Goal: Task Accomplishment & Management: Use online tool/utility

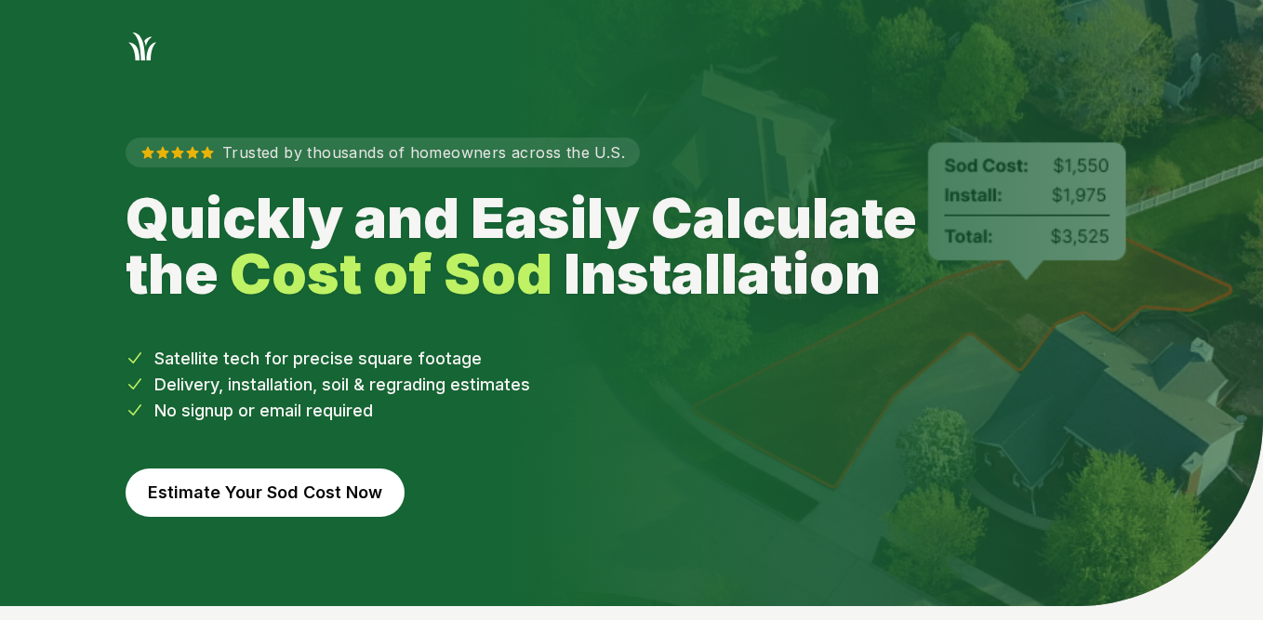
click at [271, 496] on button "Estimate Your Sod Cost Now" at bounding box center [265, 493] width 279 height 48
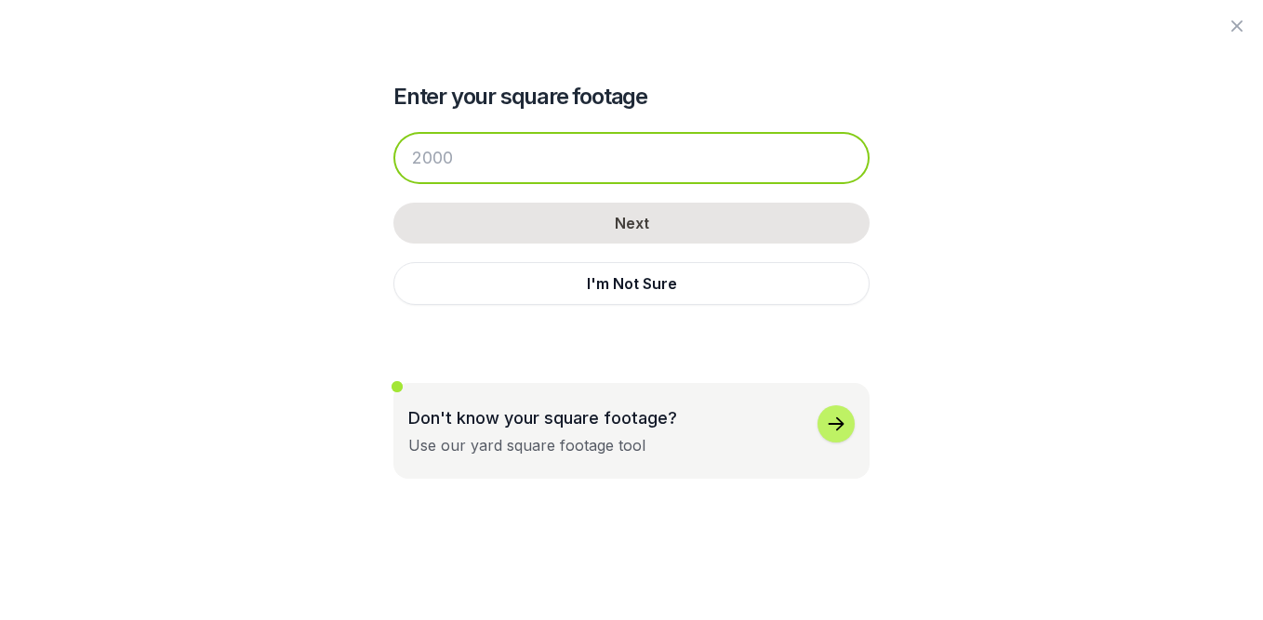
click at [631, 157] on input "number" at bounding box center [631, 158] width 476 height 52
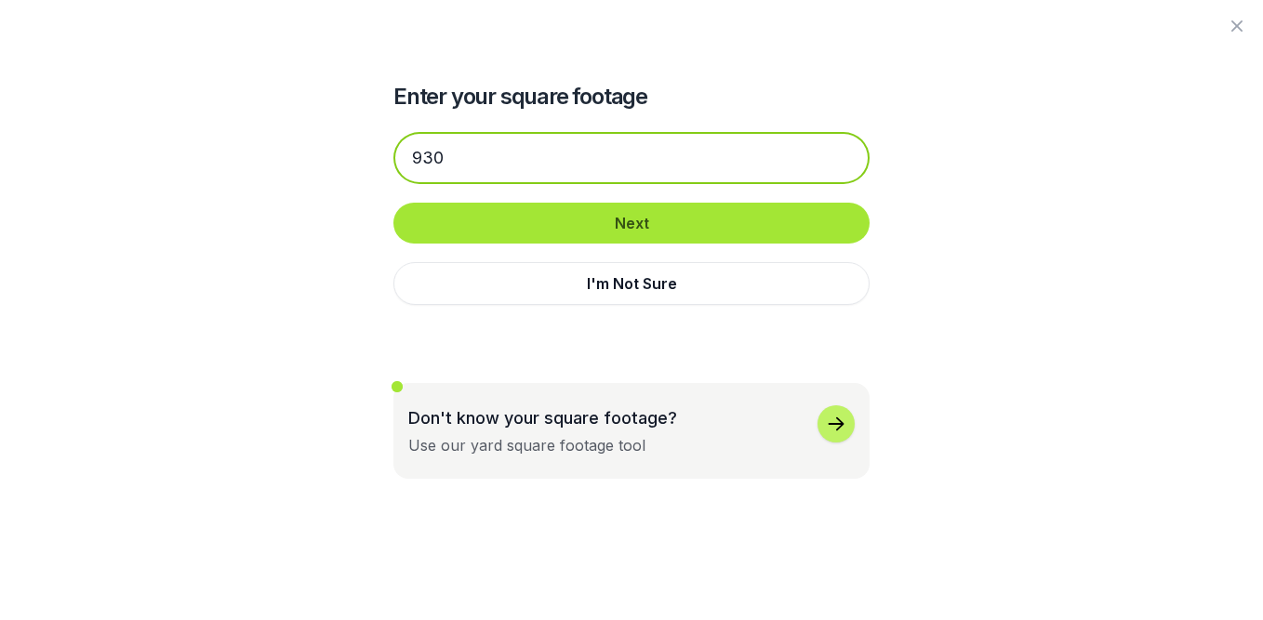
type input "930"
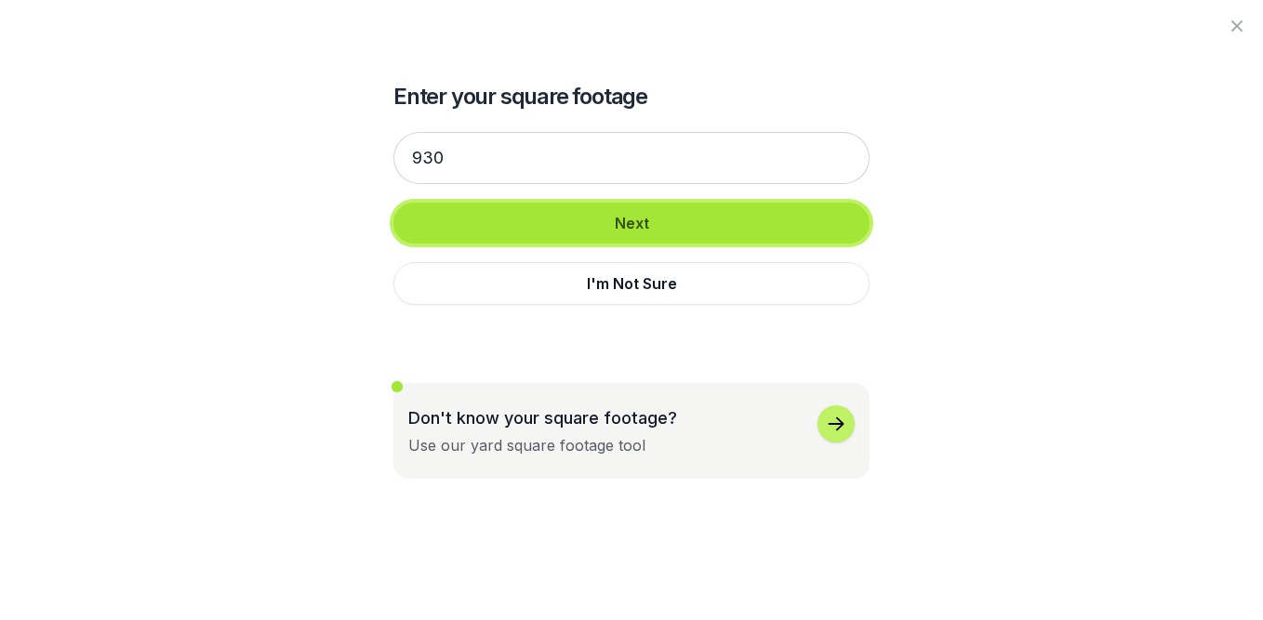
click at [651, 220] on button "Next" at bounding box center [631, 223] width 476 height 41
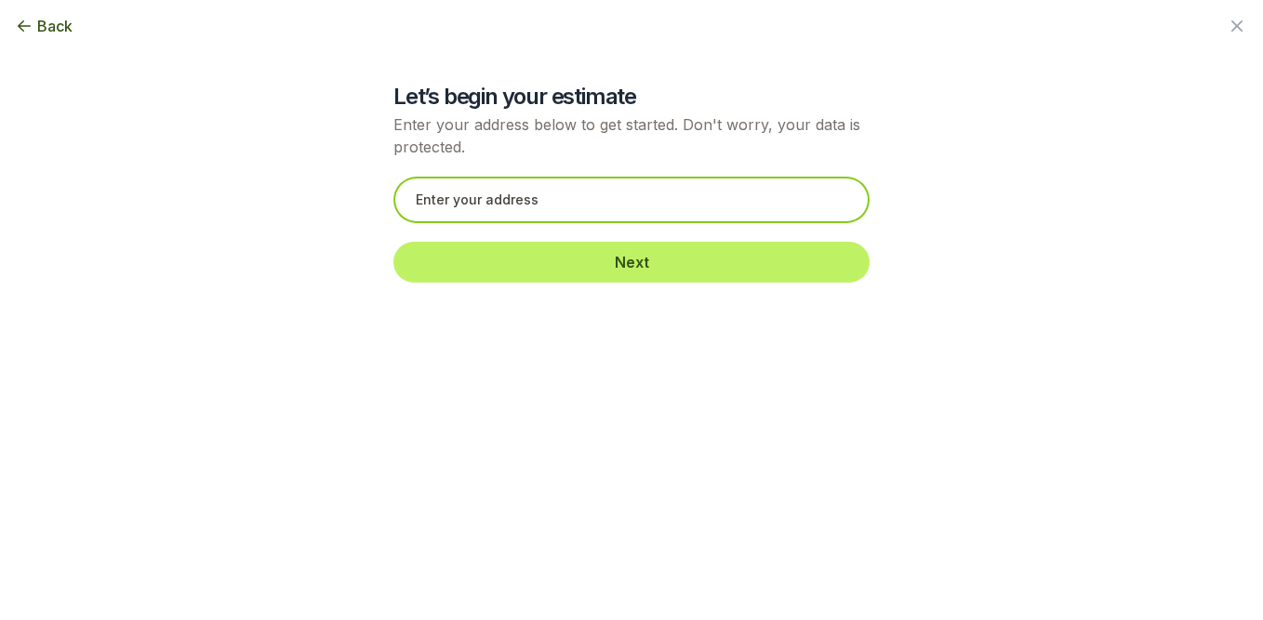
click at [644, 213] on input "text" at bounding box center [631, 200] width 476 height 46
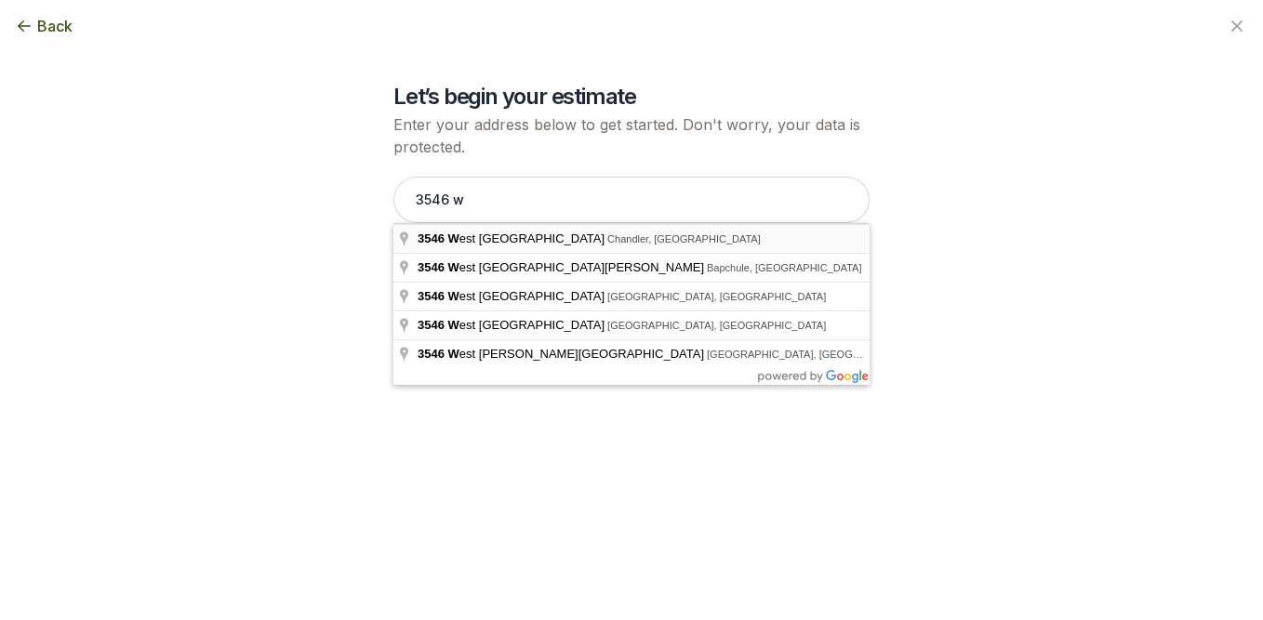
type input "[STREET_ADDRESS]"
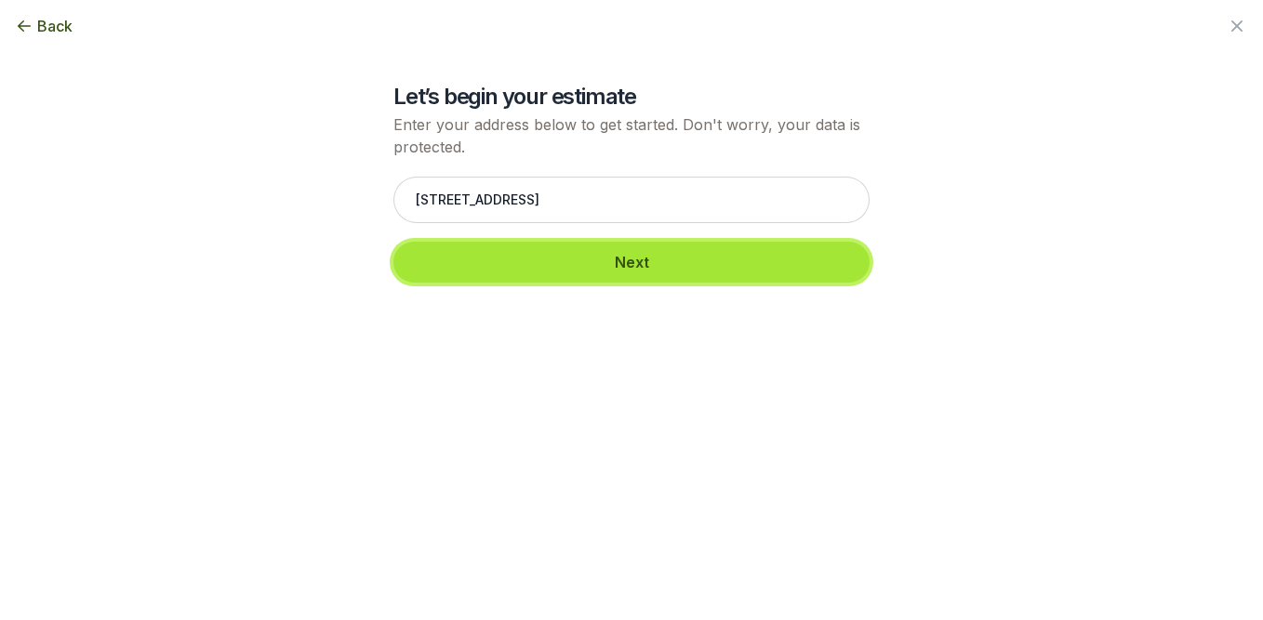
click at [663, 273] on button "Next" at bounding box center [631, 262] width 476 height 41
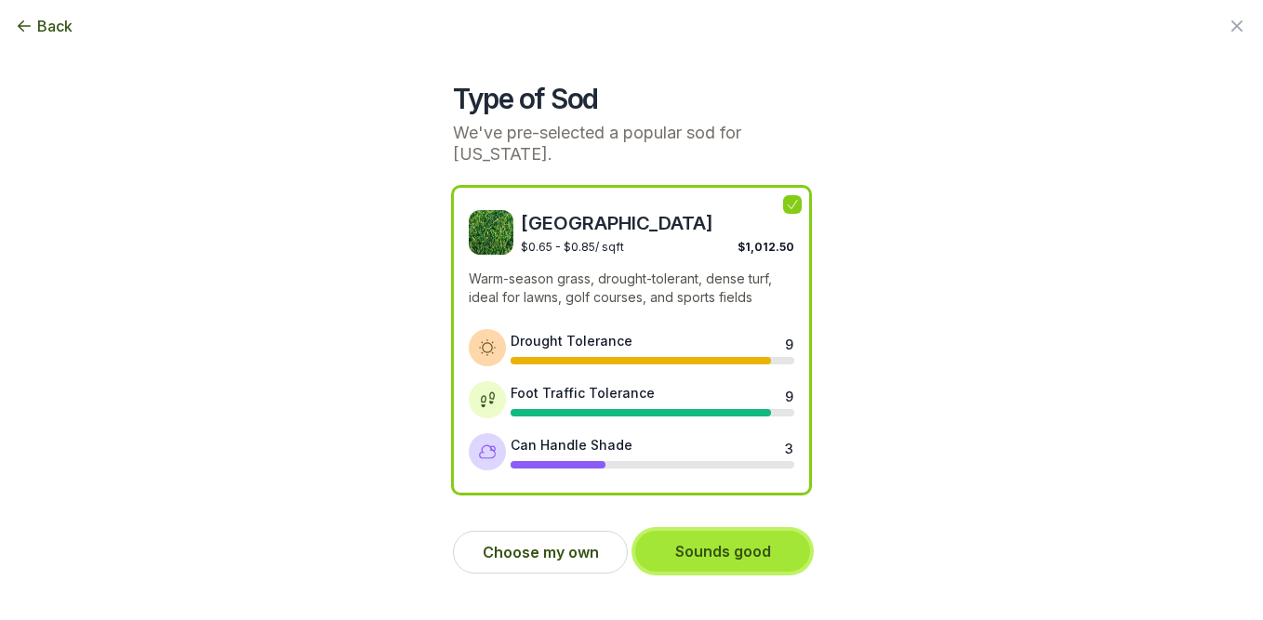
click at [732, 550] on button "Sounds good" at bounding box center [722, 551] width 175 height 41
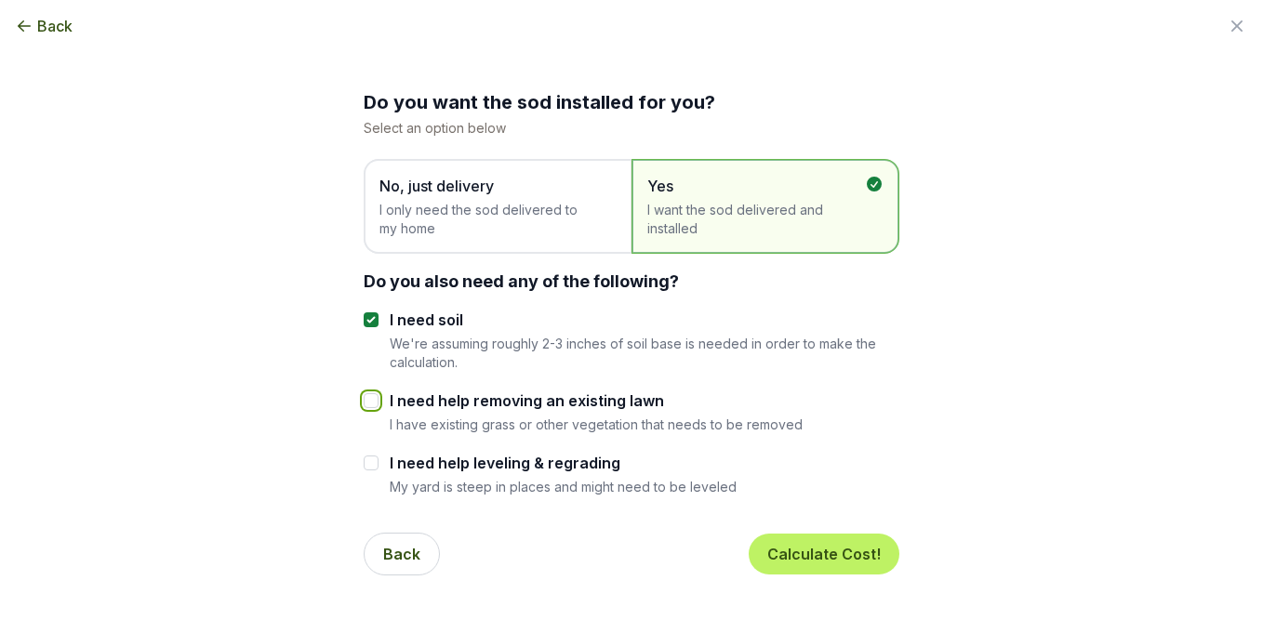
click at [372, 400] on input "I need help removing an existing lawn" at bounding box center [371, 400] width 15 height 15
checkbox input "true"
click at [835, 550] on button "Calculate Cost!" at bounding box center [823, 554] width 151 height 41
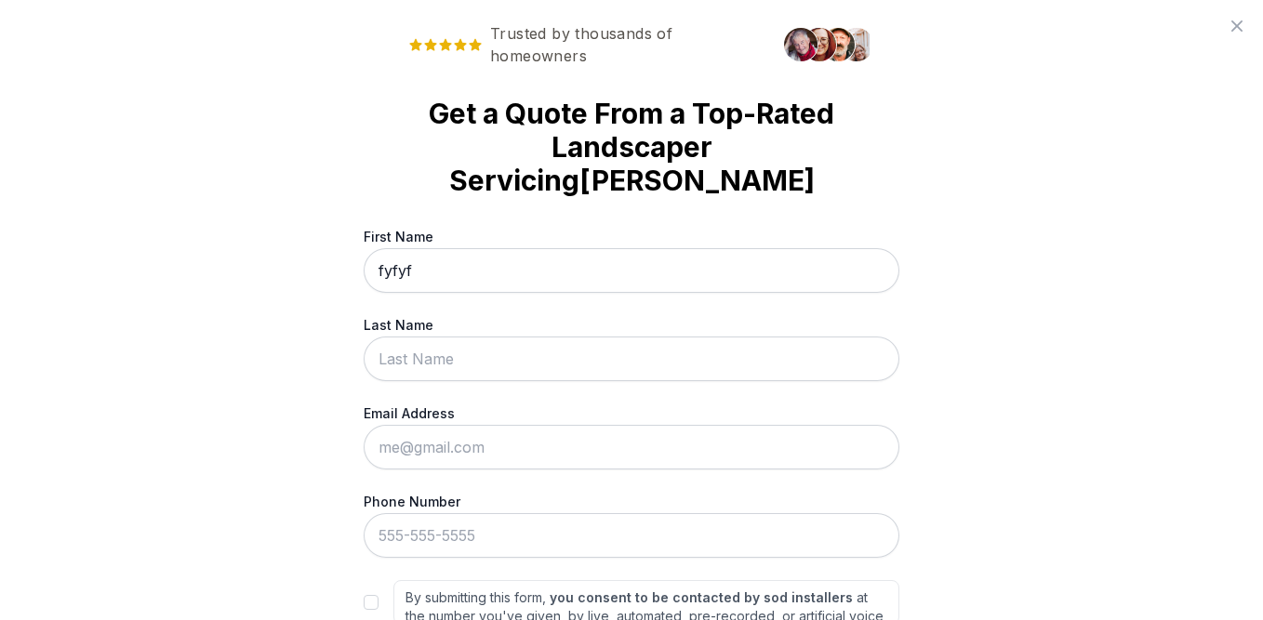
type input "fyfyf"
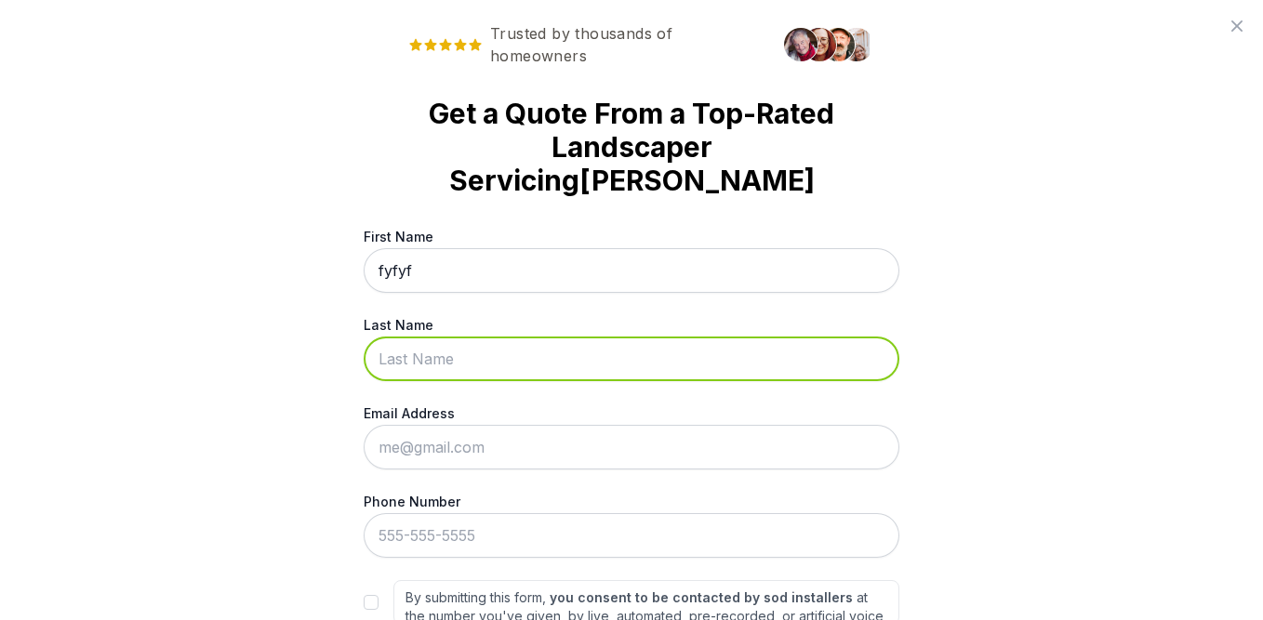
click at [770, 337] on input "Last Name" at bounding box center [632, 359] width 536 height 45
type input "hiuiuh"
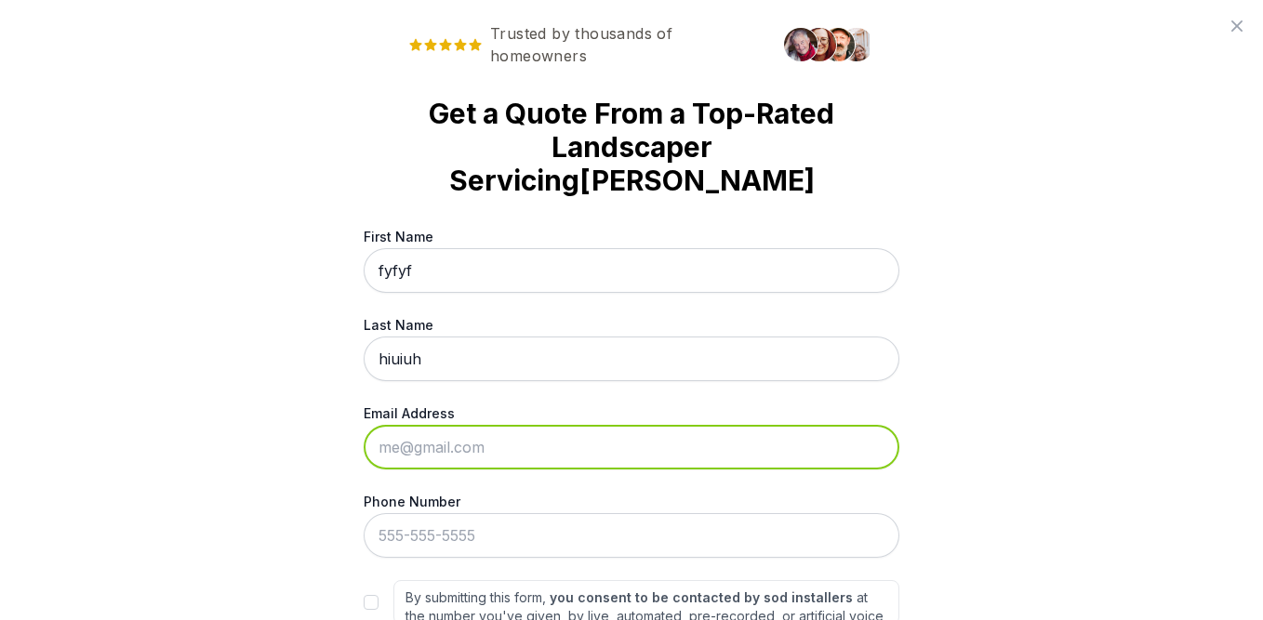
click at [671, 425] on input "Email Address" at bounding box center [632, 447] width 536 height 45
type input "[EMAIL_ADDRESS][DOMAIN_NAME]"
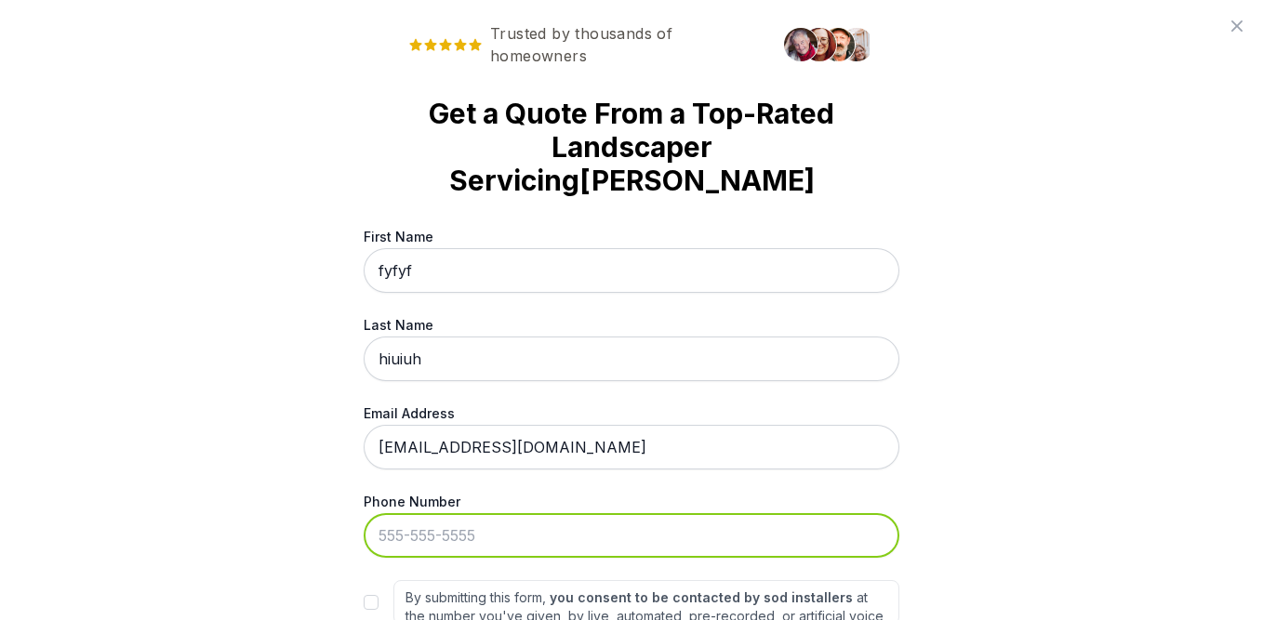
click at [600, 513] on input "Phone Number" at bounding box center [632, 535] width 536 height 45
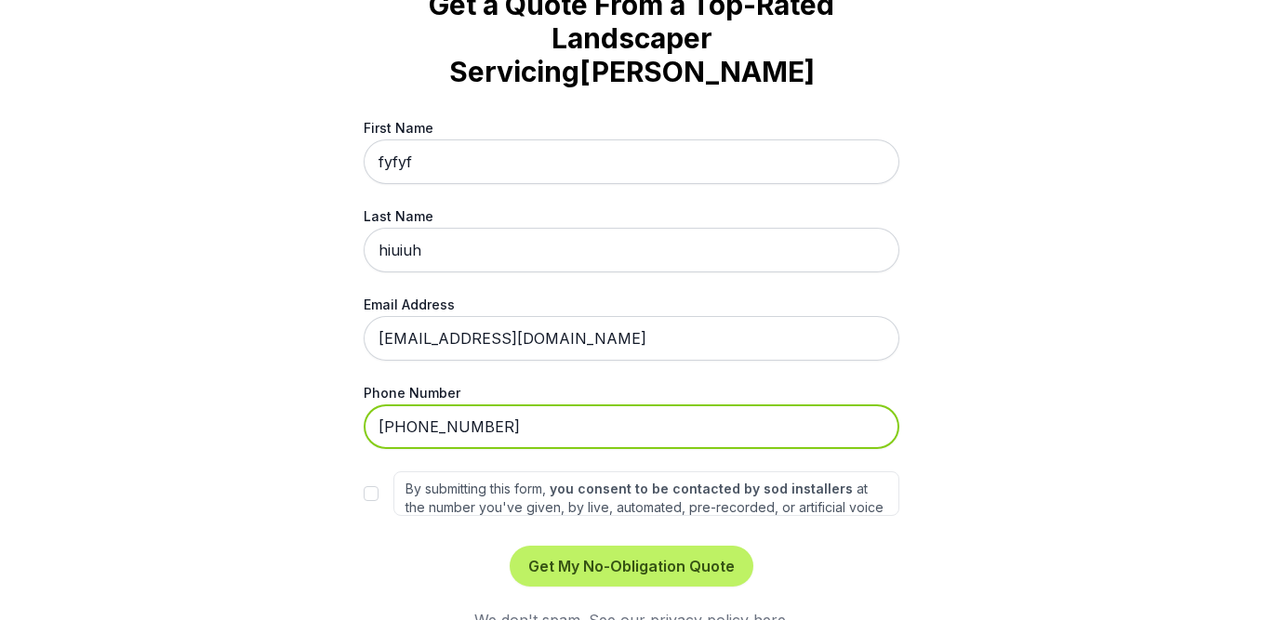
type input "[PHONE_NUMBER]"
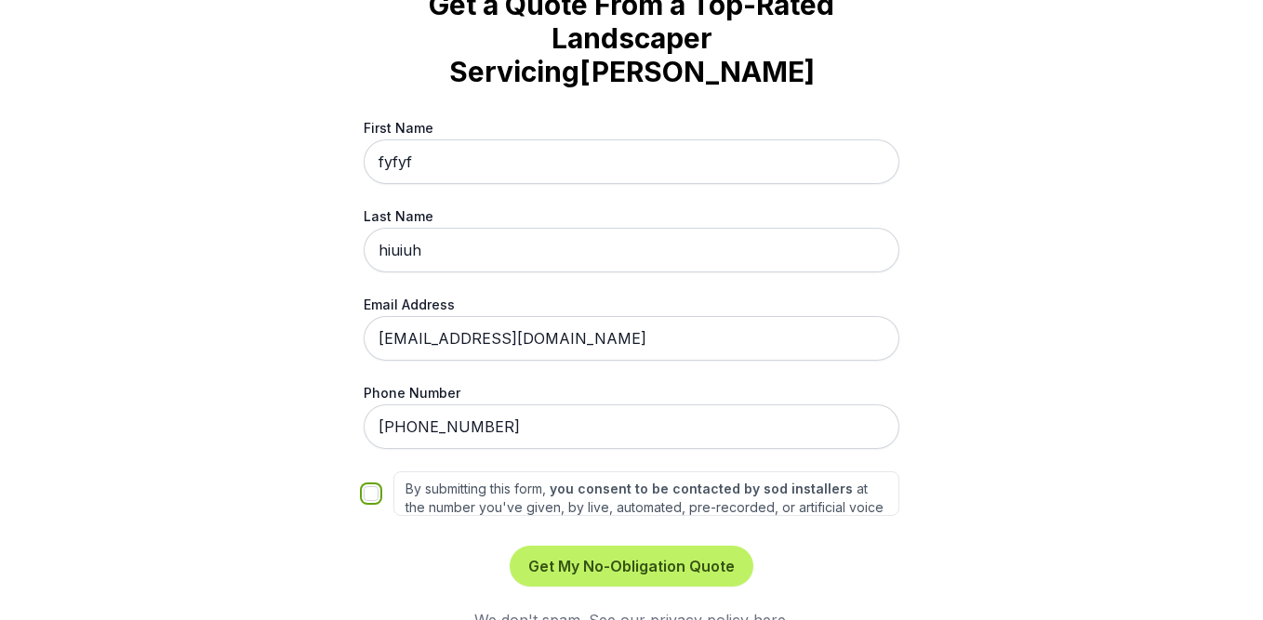
click at [372, 486] on input "By submitting this form, you consent to be contacted by sod installers at the n…" at bounding box center [371, 493] width 15 height 15
checkbox input "true"
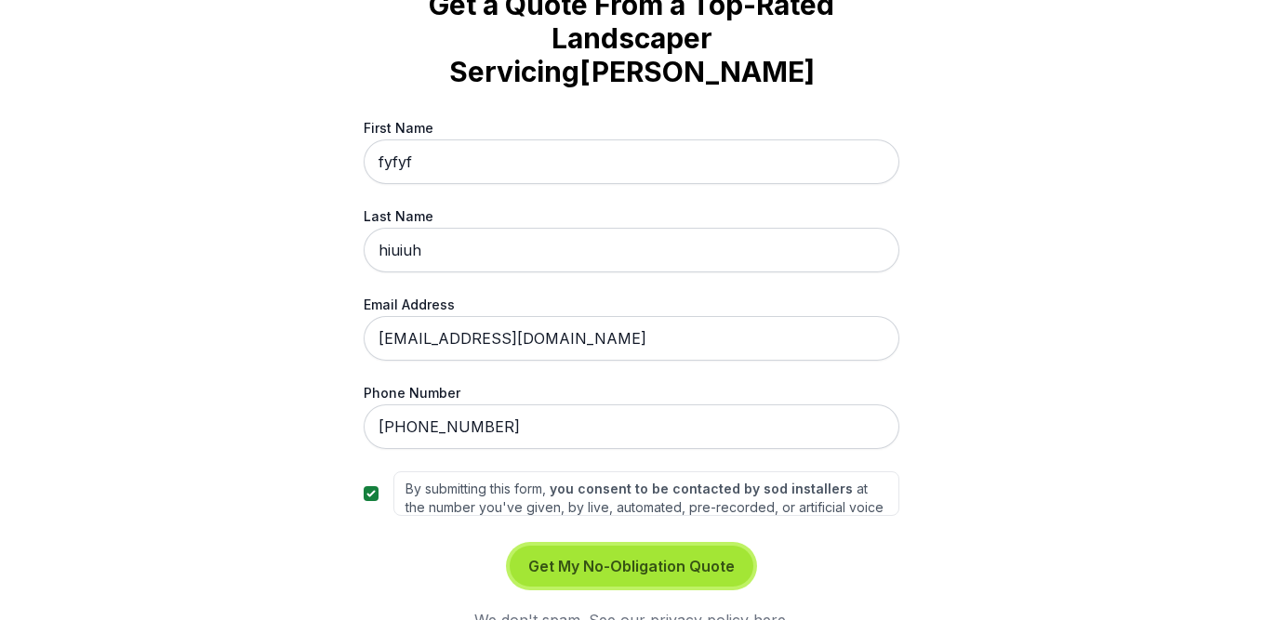
click at [614, 546] on button "Get My No-Obligation Quote" at bounding box center [632, 566] width 244 height 41
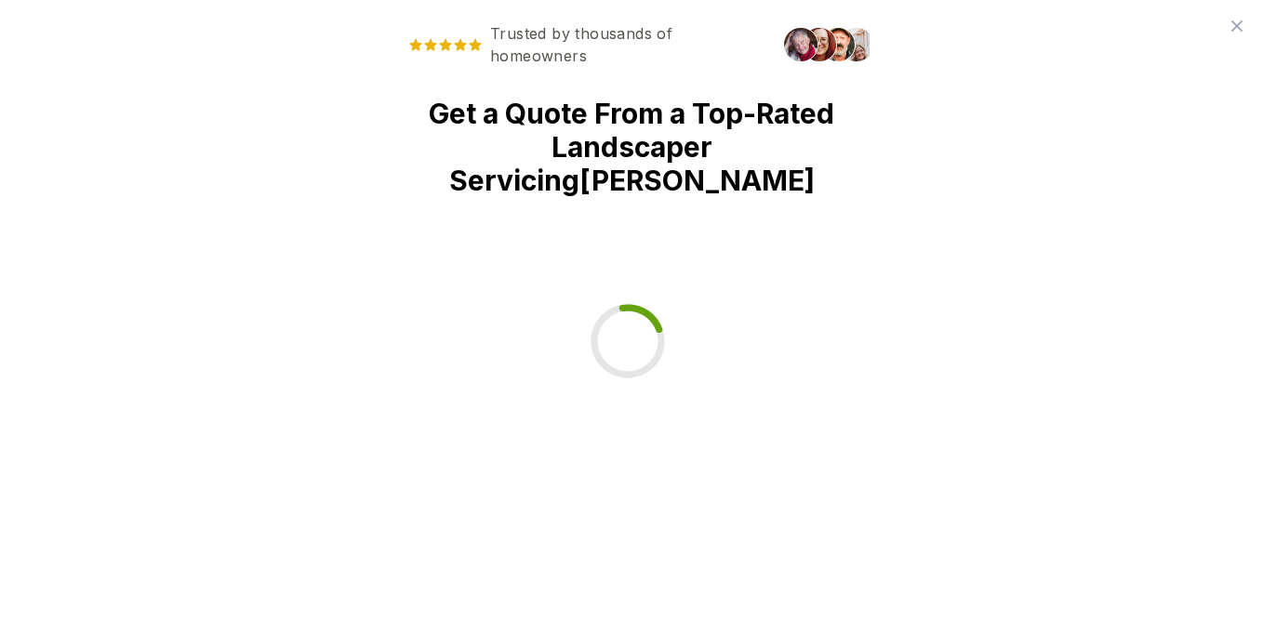
scroll to position [0, 0]
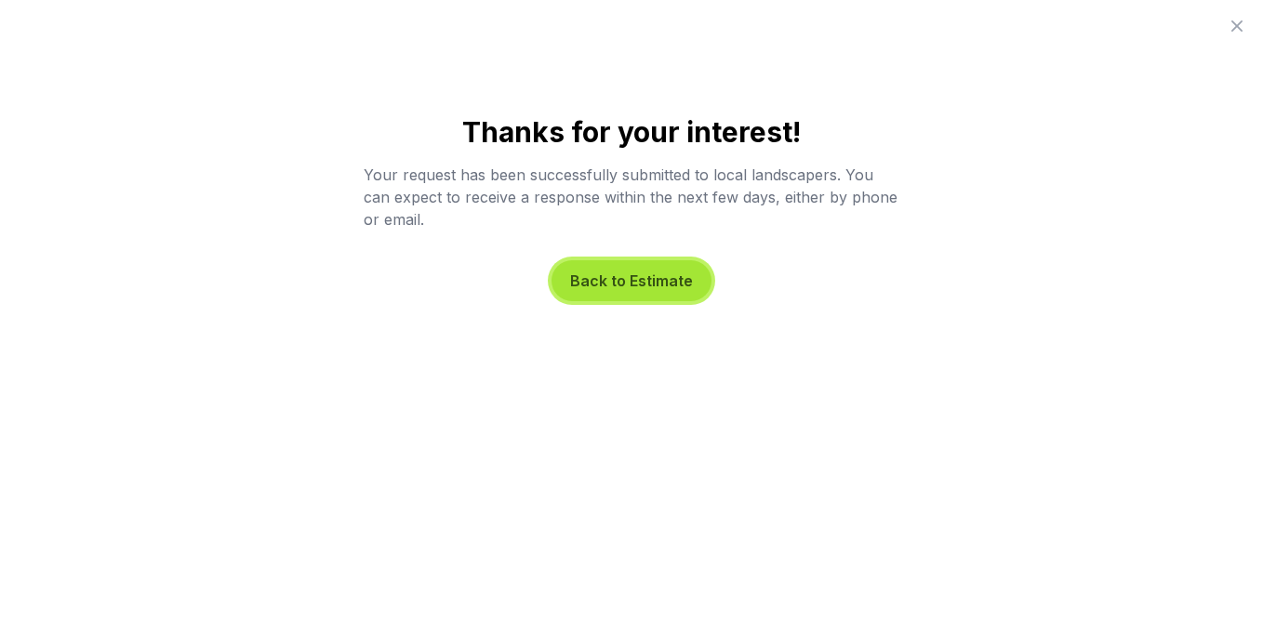
click at [621, 278] on button "Back to Estimate" at bounding box center [631, 280] width 160 height 41
